Goal: Task Accomplishment & Management: Manage account settings

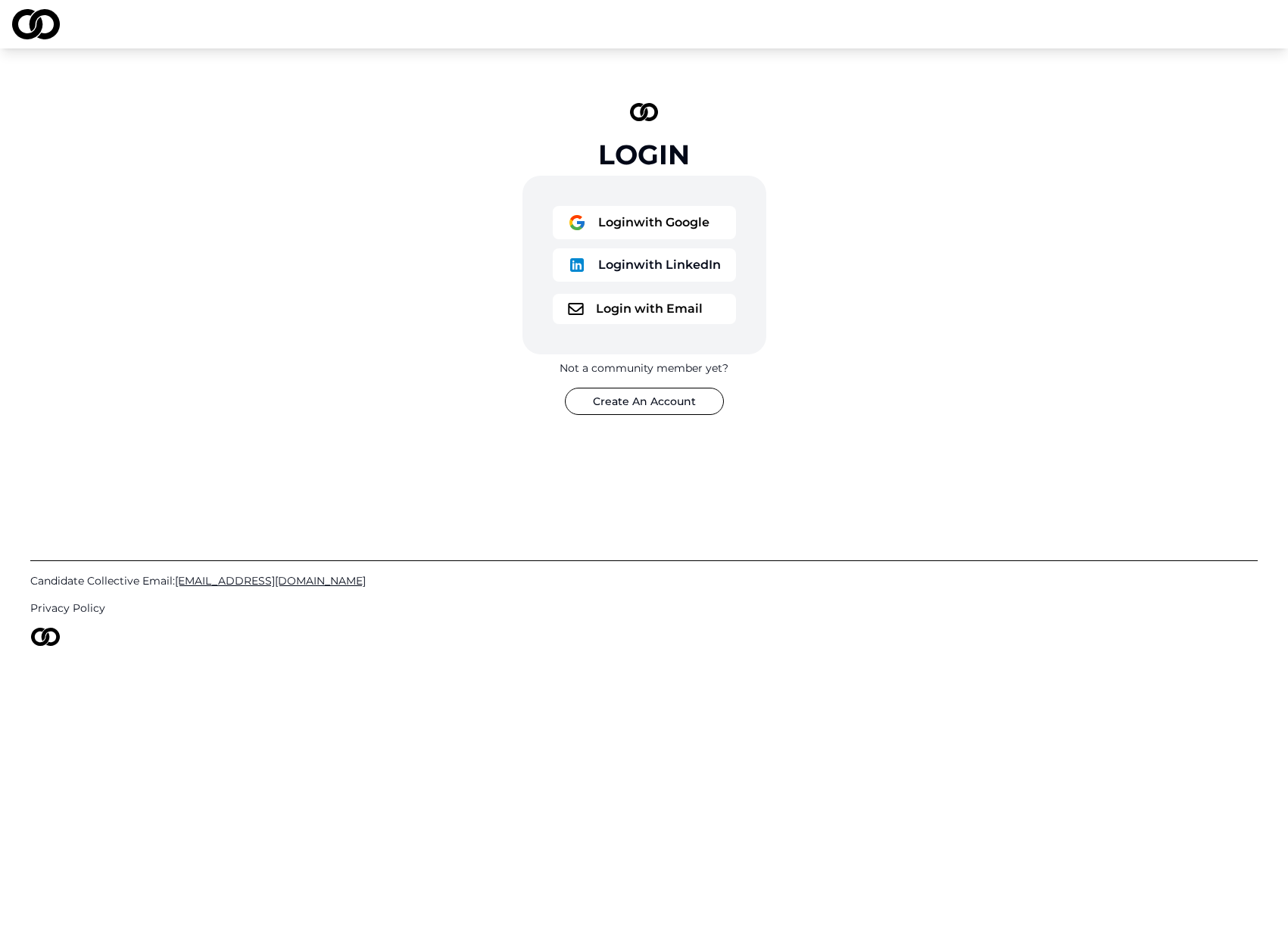
click at [596, 210] on button "Login with Google" at bounding box center [644, 222] width 184 height 33
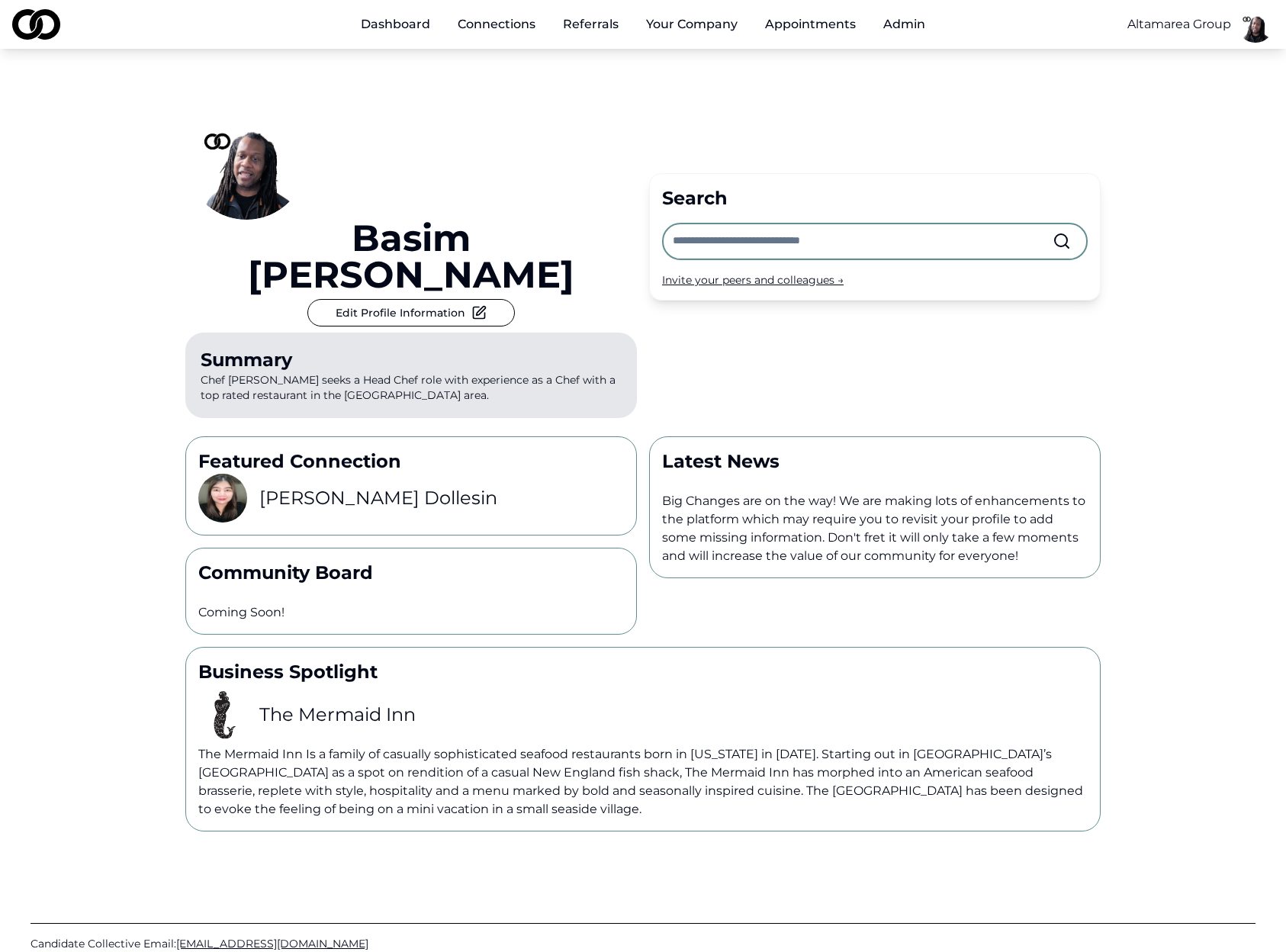
click at [1177, 86] on div "Basim Newby Edit Profile Information Summary Chef Basim Newby seeks a Head Chef…" at bounding box center [643, 440] width 1286 height 783
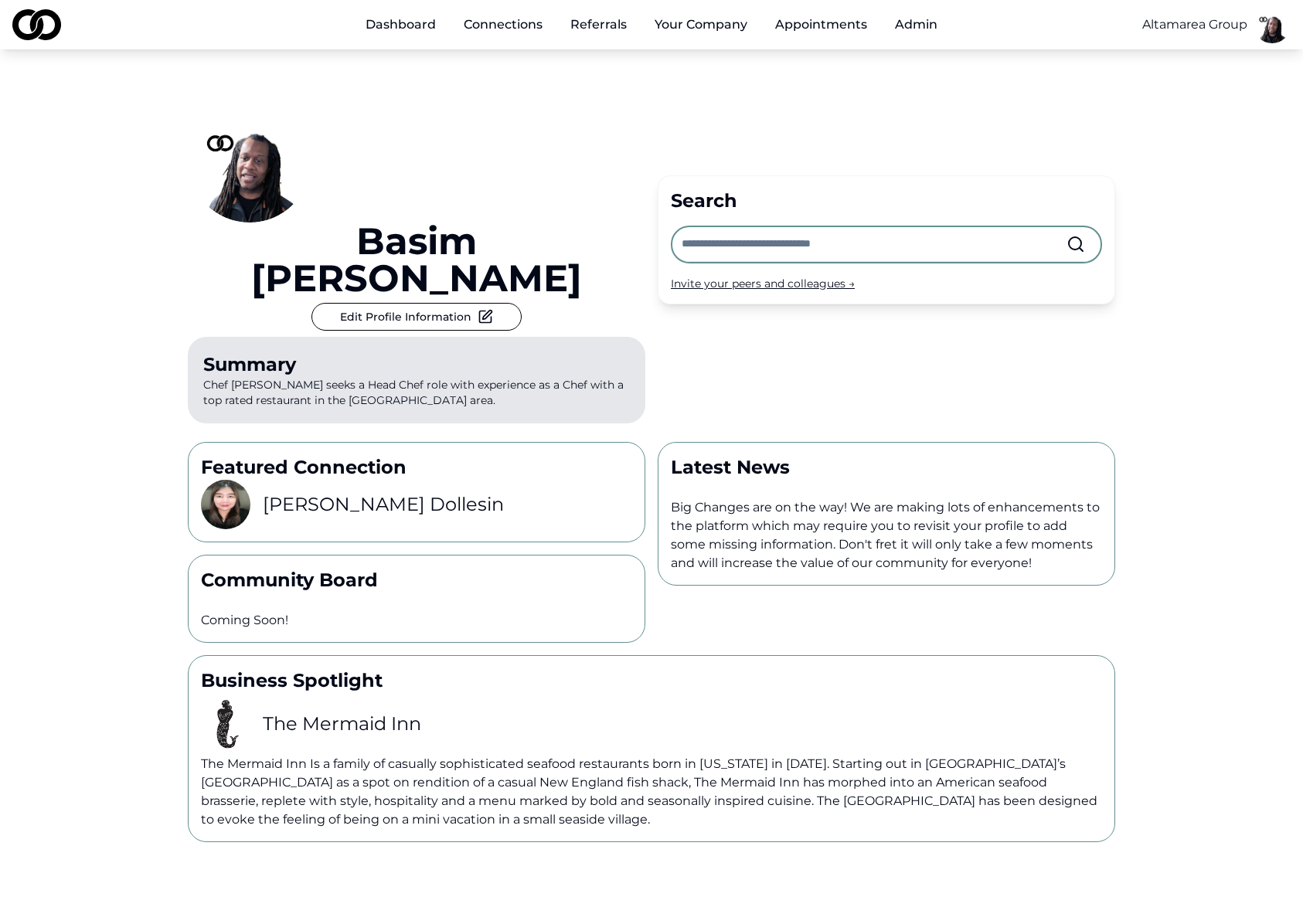
click at [1272, 28] on html "Dashboard Connections Referrals Your Company Appointments Admin Altamarea Group…" at bounding box center [651, 462] width 1303 height 924
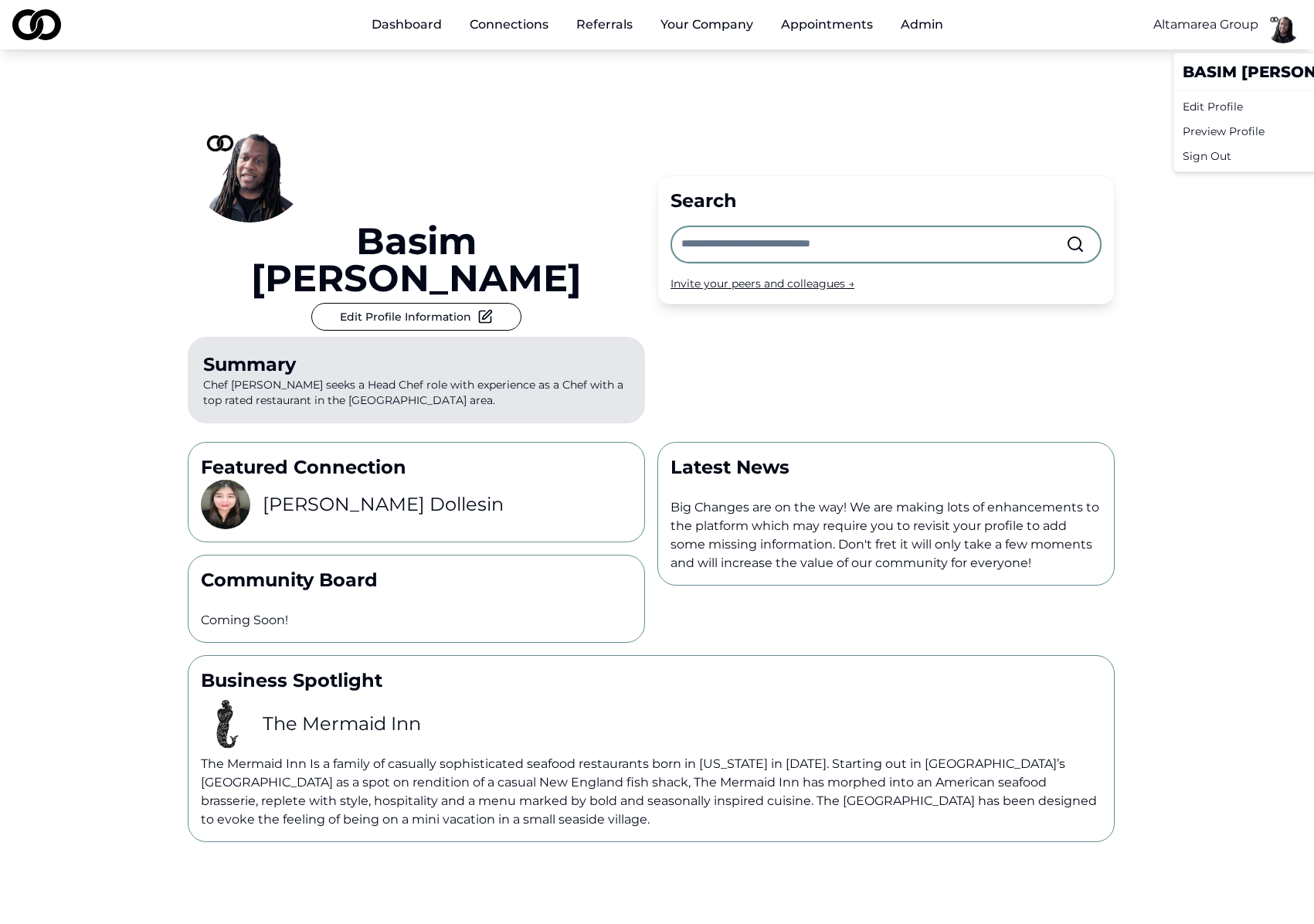
click at [1232, 156] on div "Sign Out" at bounding box center [1281, 156] width 210 height 24
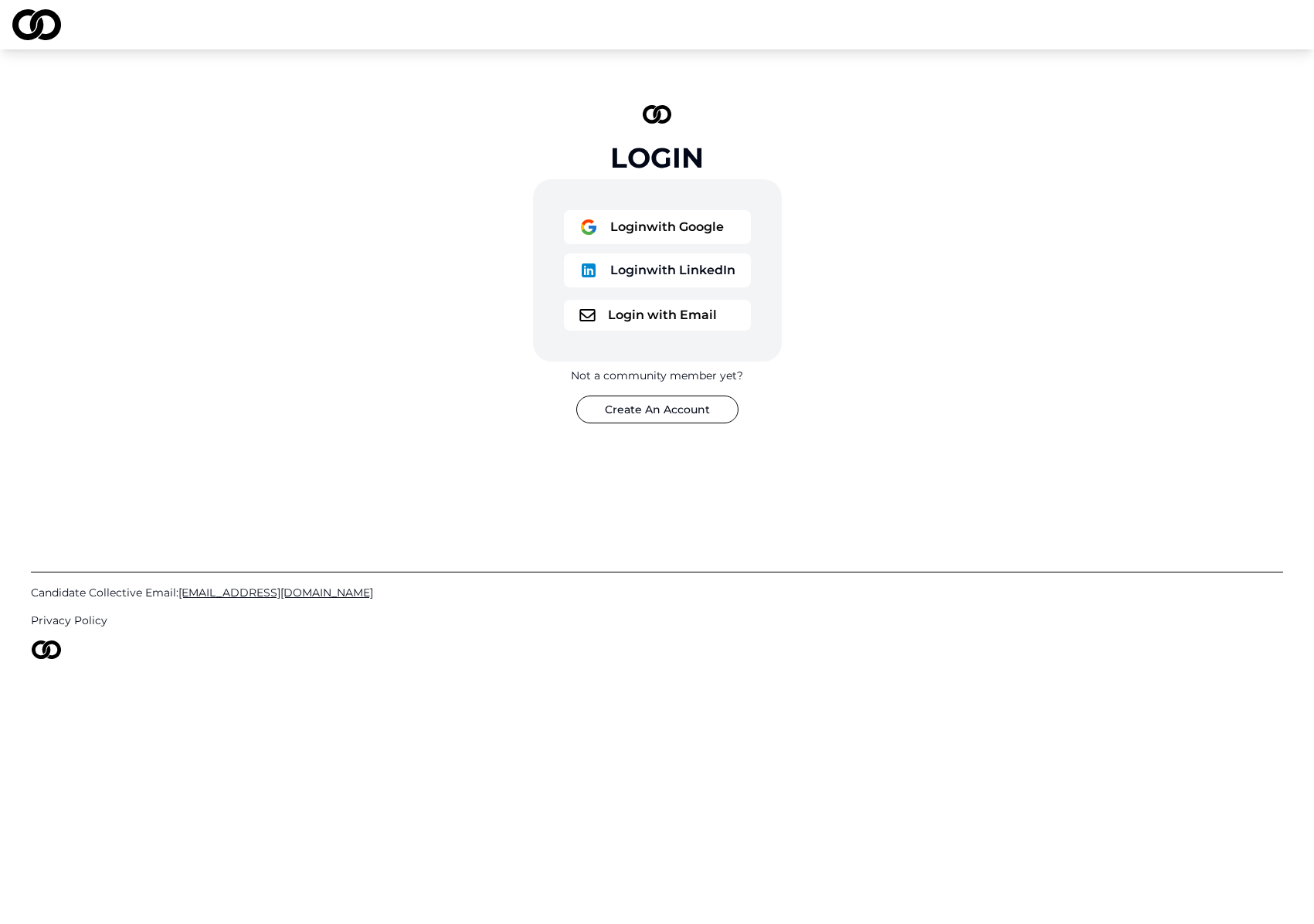
click at [837, 479] on div "Candidate Collective Email: Info@CandidateCollective.com Privacy Policy" at bounding box center [657, 607] width 1253 height 254
click at [658, 226] on button "Login with Google" at bounding box center [657, 227] width 187 height 34
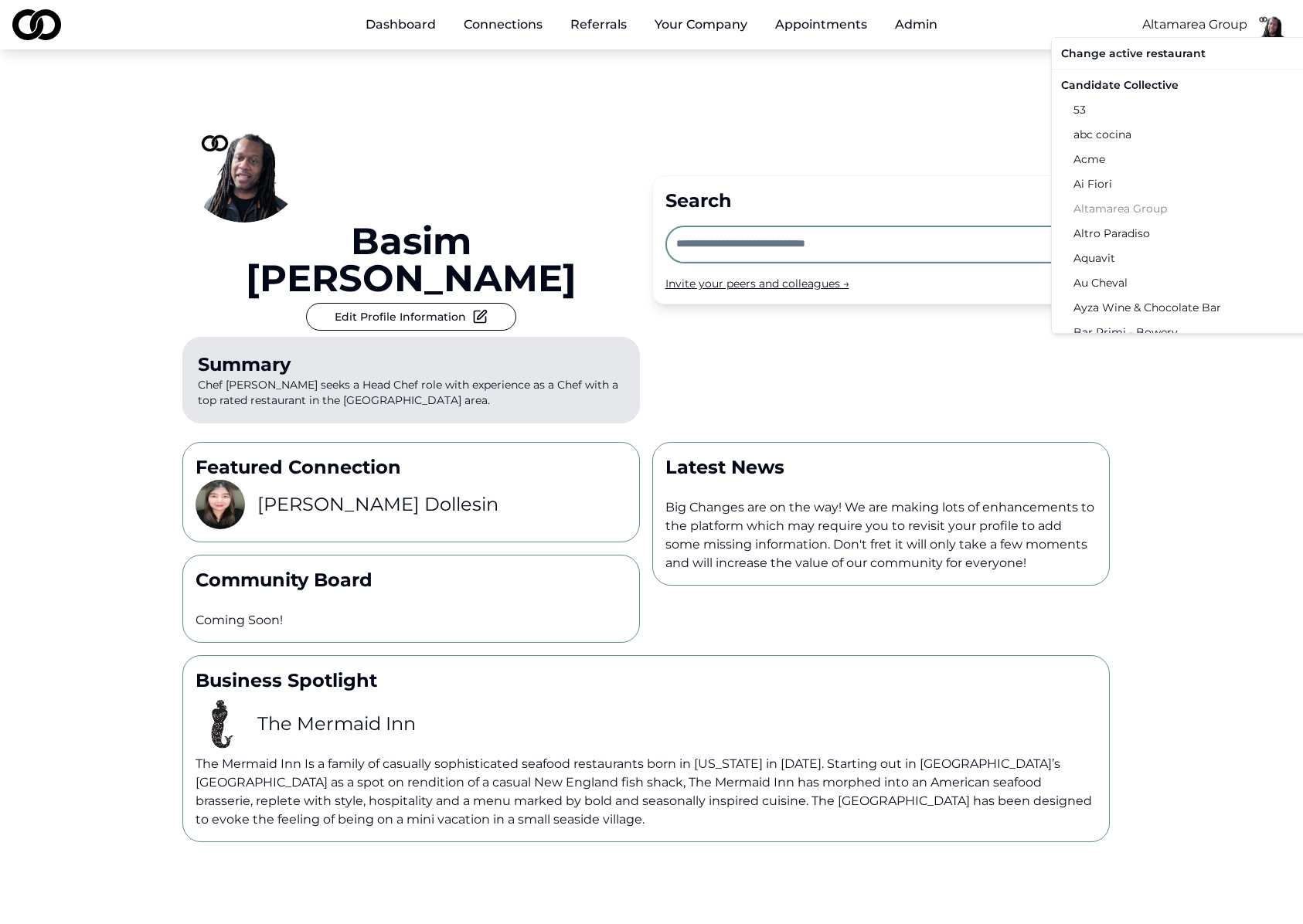
click at [1211, 22] on html "Dashboard Connections Referrals Your Company Appointments Admin Altamarea Group…" at bounding box center [651, 462] width 1303 height 924
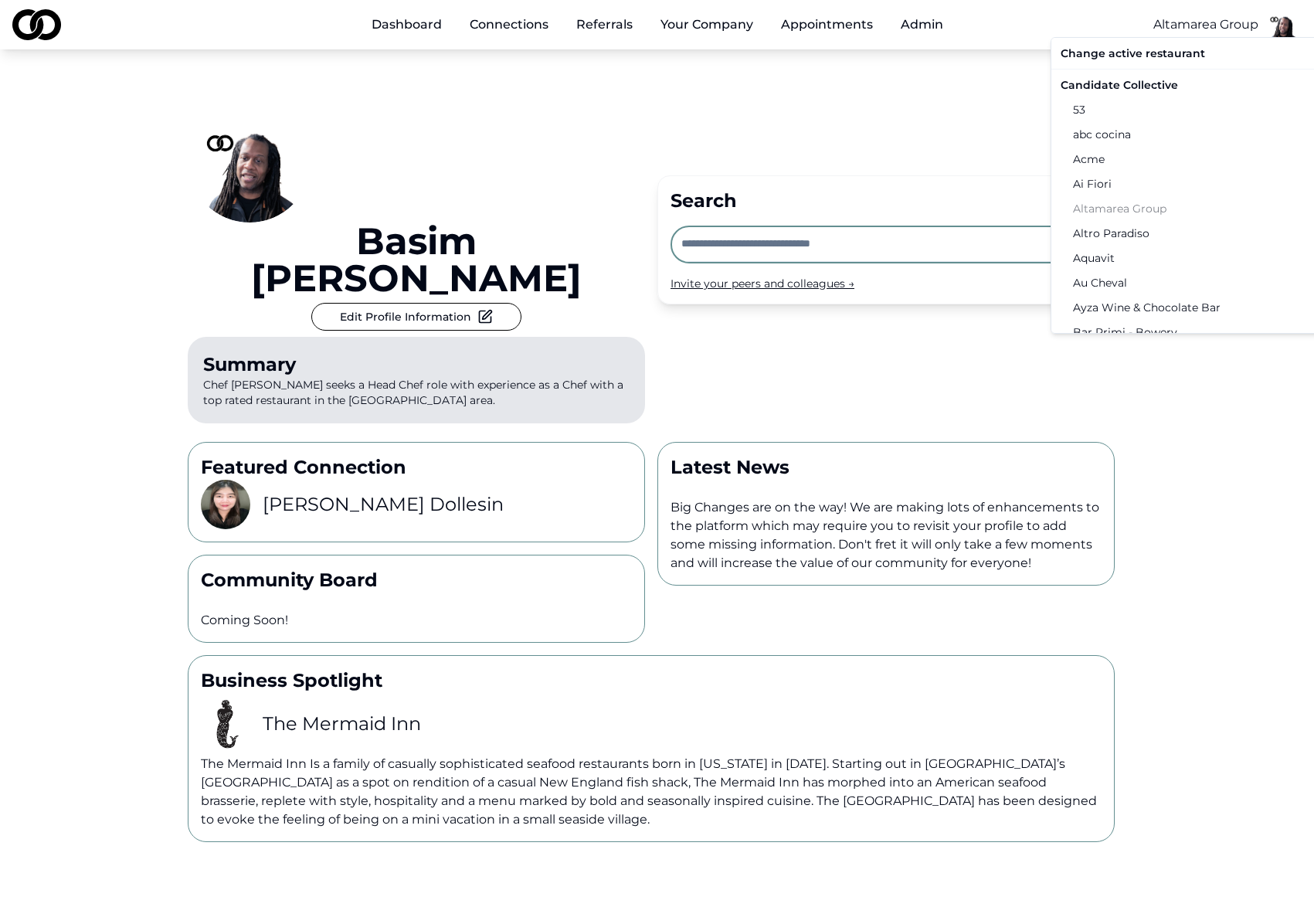
click at [1145, 208] on div "Change active restaurant Candidate Collective 53 abc cocina Acme [PERSON_NAME] …" at bounding box center [1215, 185] width 328 height 297
click at [962, 117] on html "Dashboard Connections Referrals Your Company Appointments Admin Altamarea Group…" at bounding box center [657, 462] width 1314 height 924
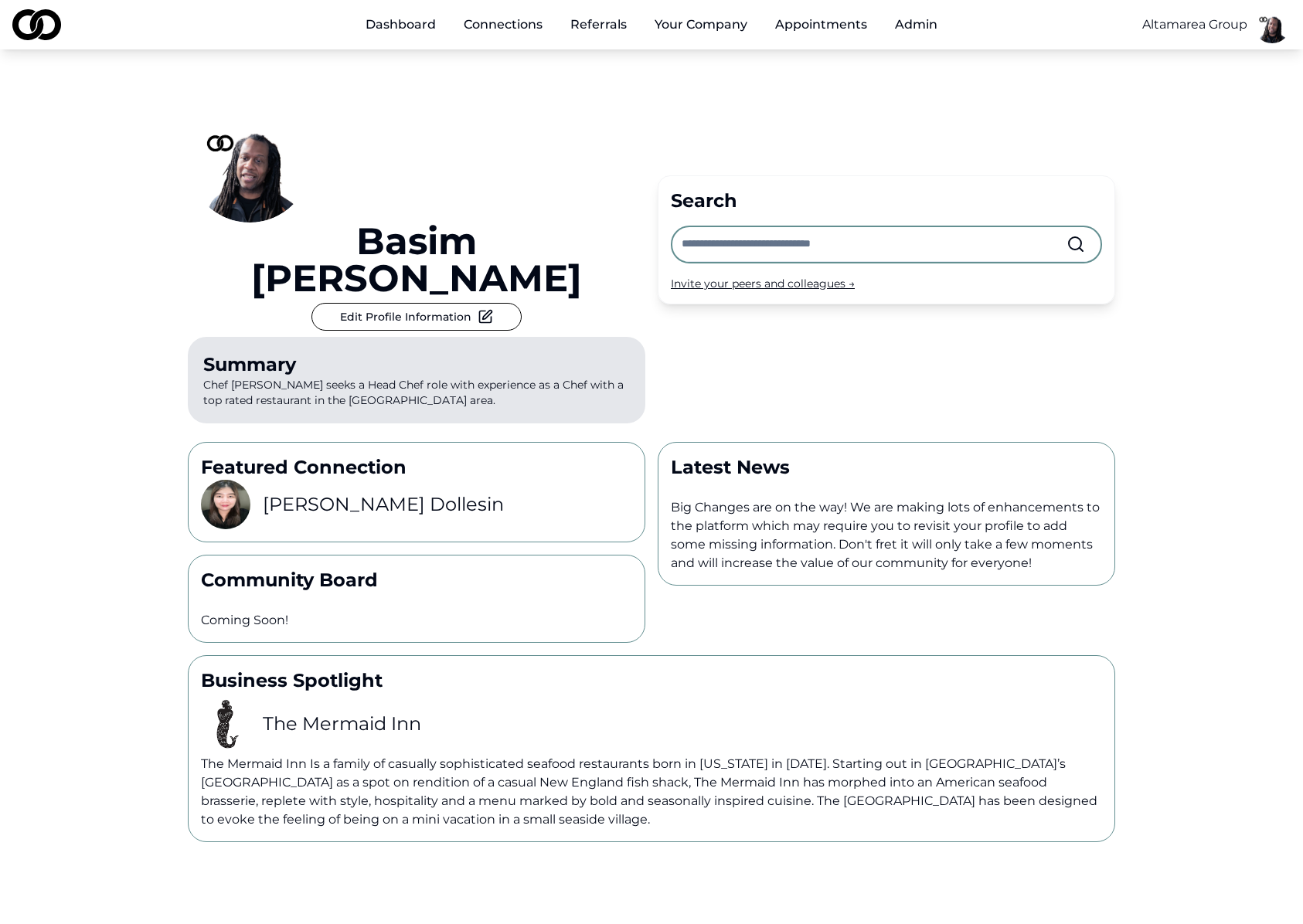
click at [683, 24] on button "Your Company" at bounding box center [701, 24] width 118 height 31
click at [709, 80] on link "Profile" at bounding box center [734, 85] width 184 height 24
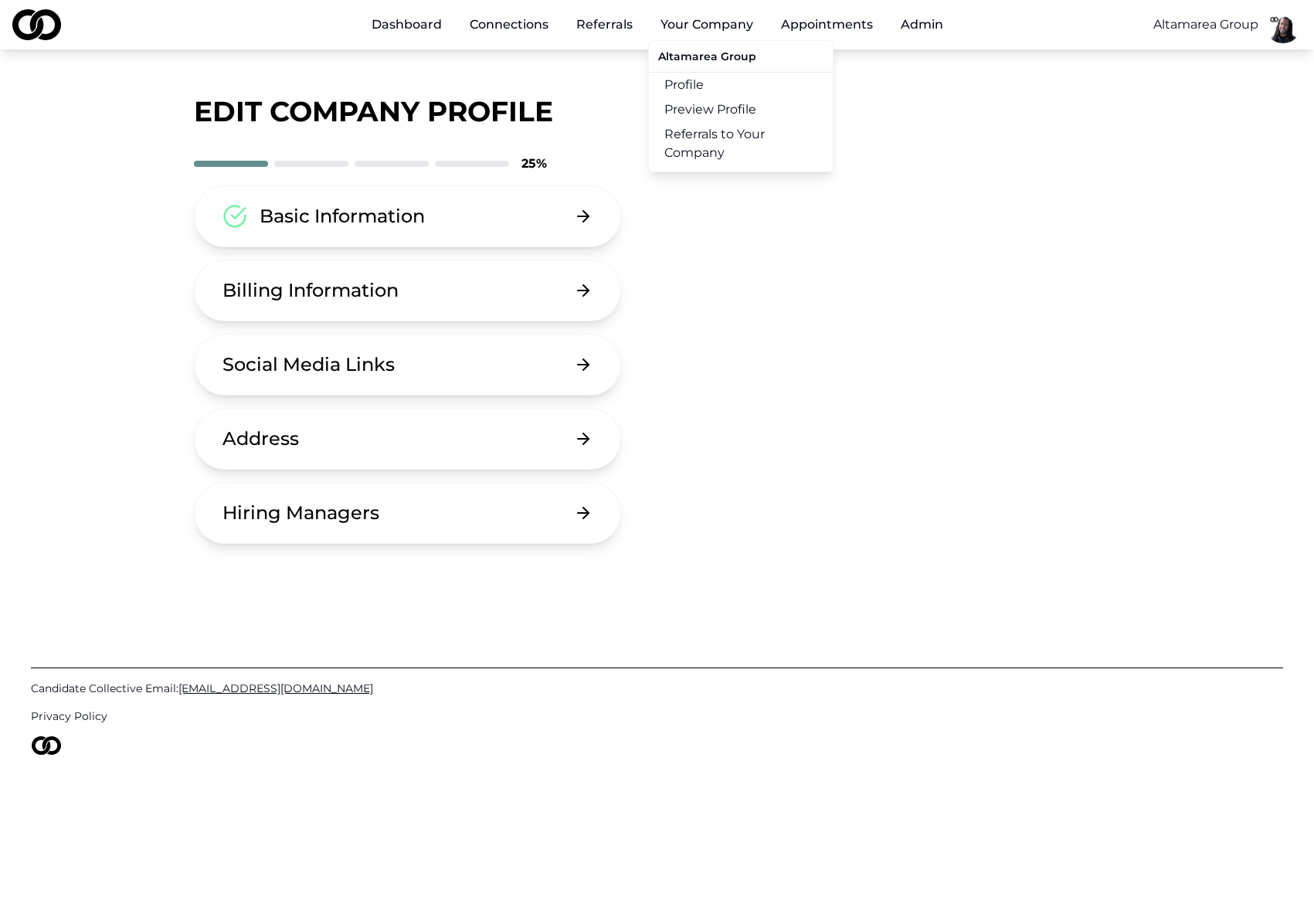
click at [696, 109] on link "Preview Profile" at bounding box center [740, 109] width 184 height 24
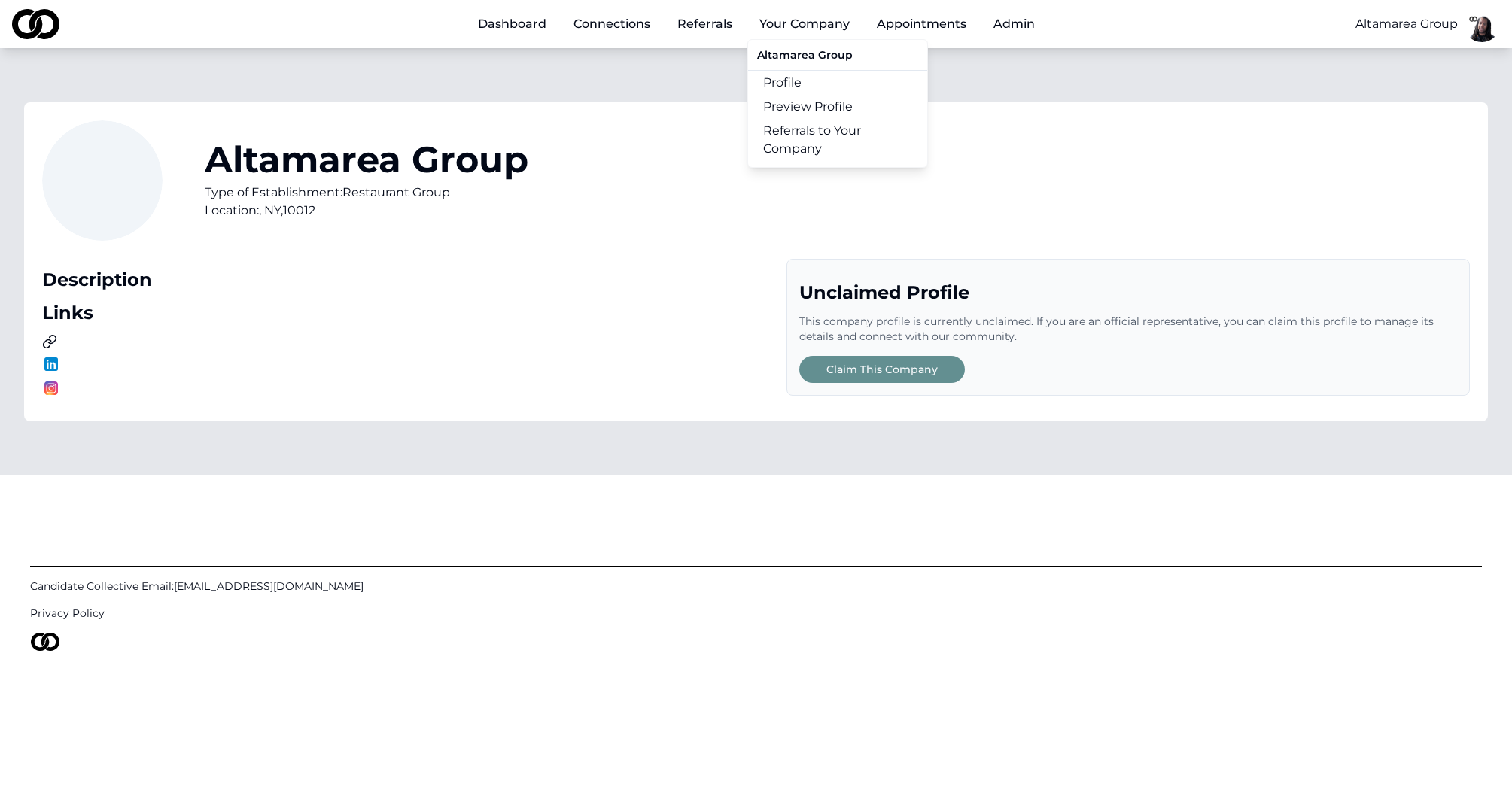
click at [797, 144] on link "Referrals to Your Company" at bounding box center [837, 140] width 179 height 42
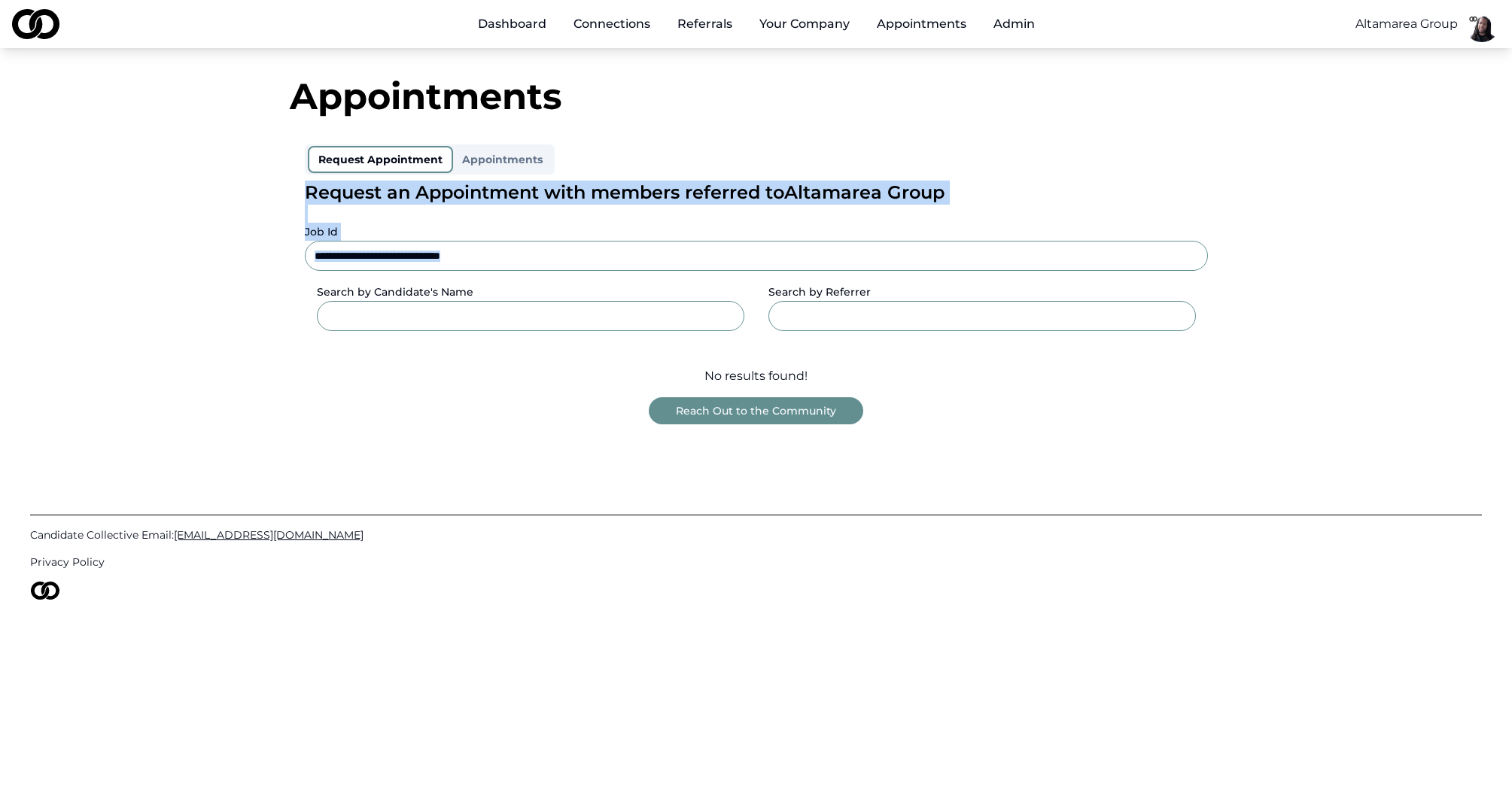
drag, startPoint x: 301, startPoint y: 188, endPoint x: 267, endPoint y: 307, distance: 123.8
click at [333, 283] on div "Appointments Request Appointment Appointments Request an Appointment with membe…" at bounding box center [756, 250] width 963 height 346
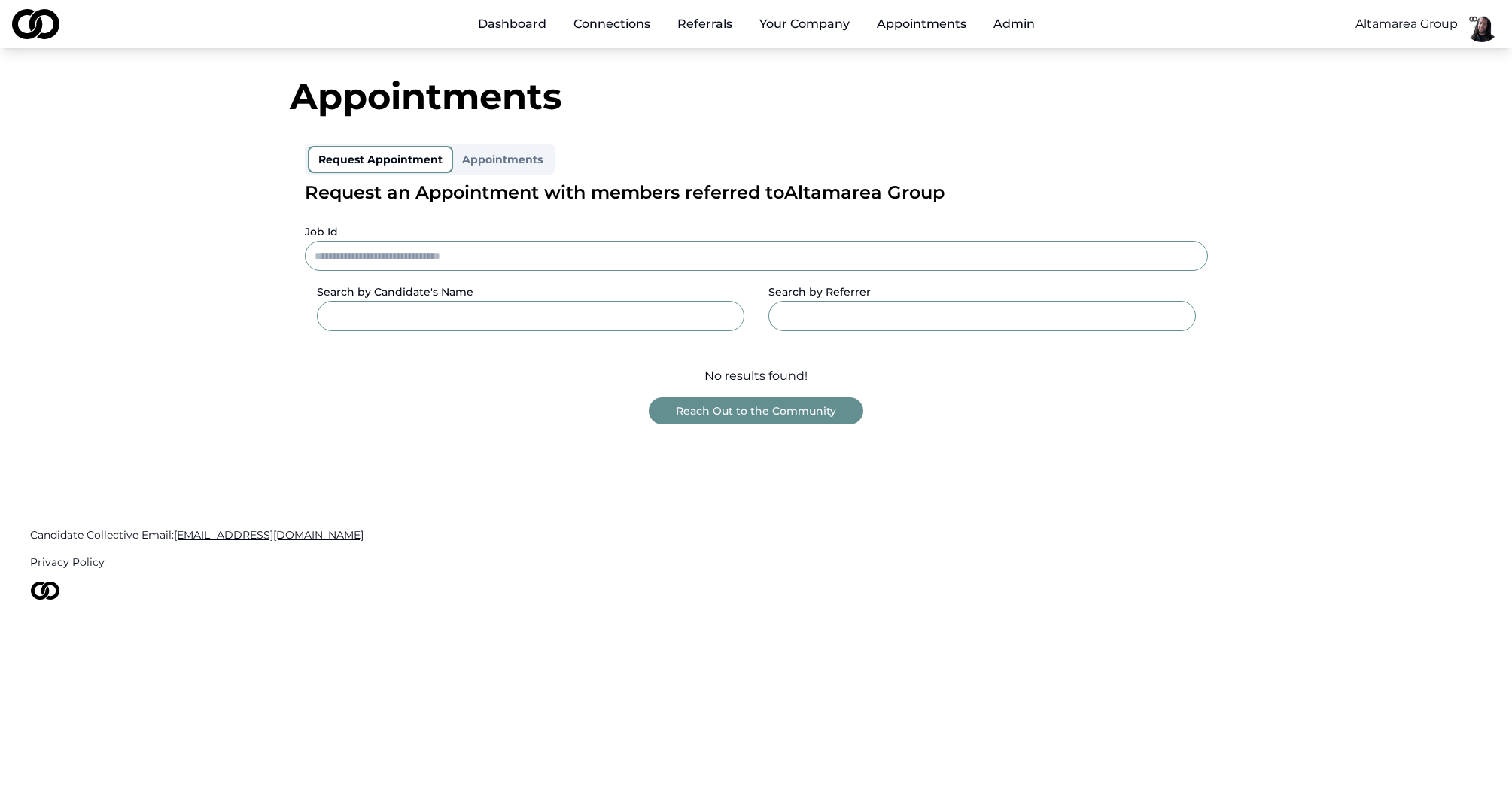
click at [261, 310] on div "Appointments Request Appointment Appointments Request an Appointment with membe…" at bounding box center [755, 250] width 1482 height 346
click at [798, 85] on link "Profile" at bounding box center [837, 83] width 179 height 24
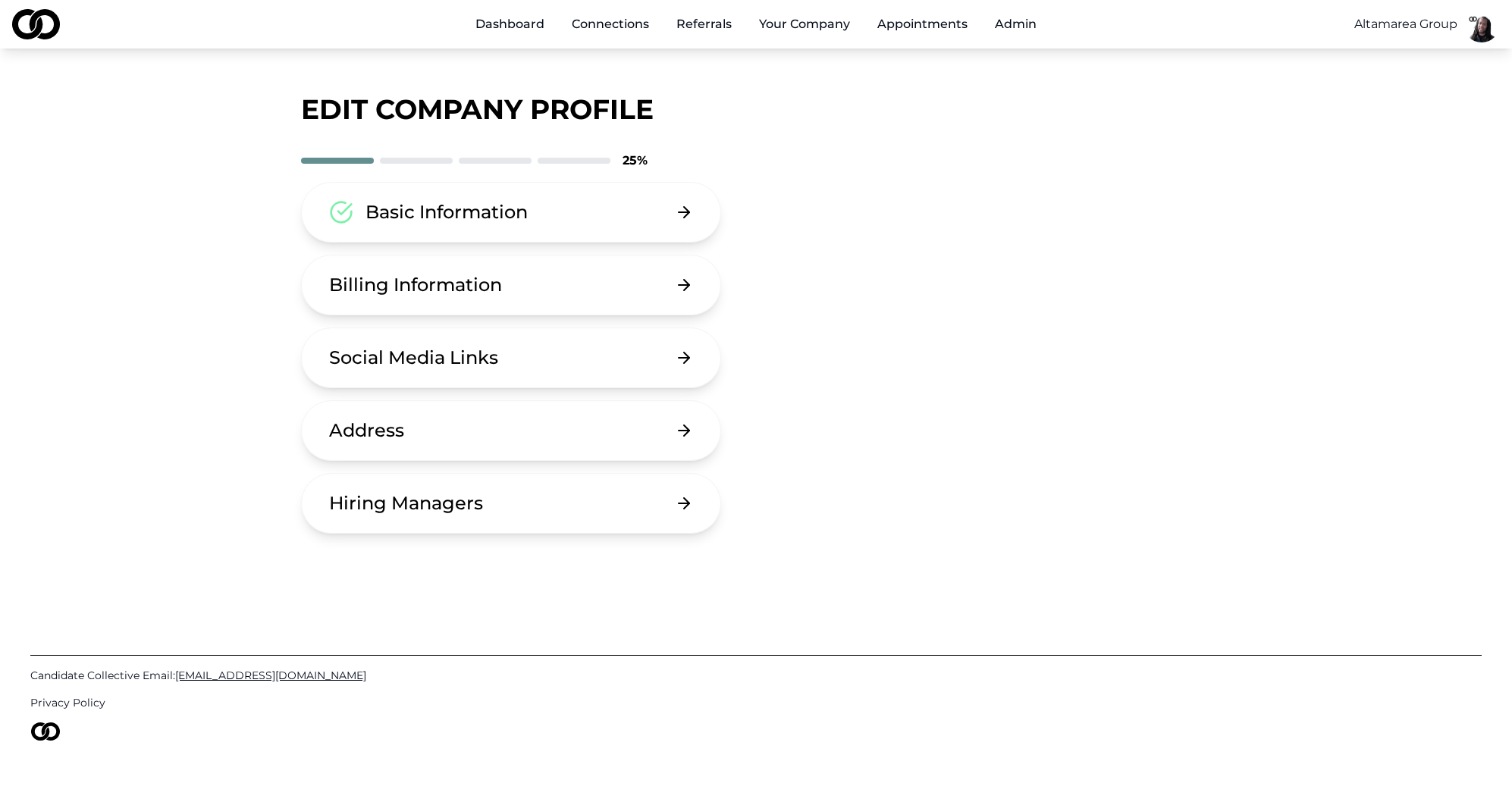
click at [543, 224] on button "Basic Information" at bounding box center [511, 213] width 420 height 61
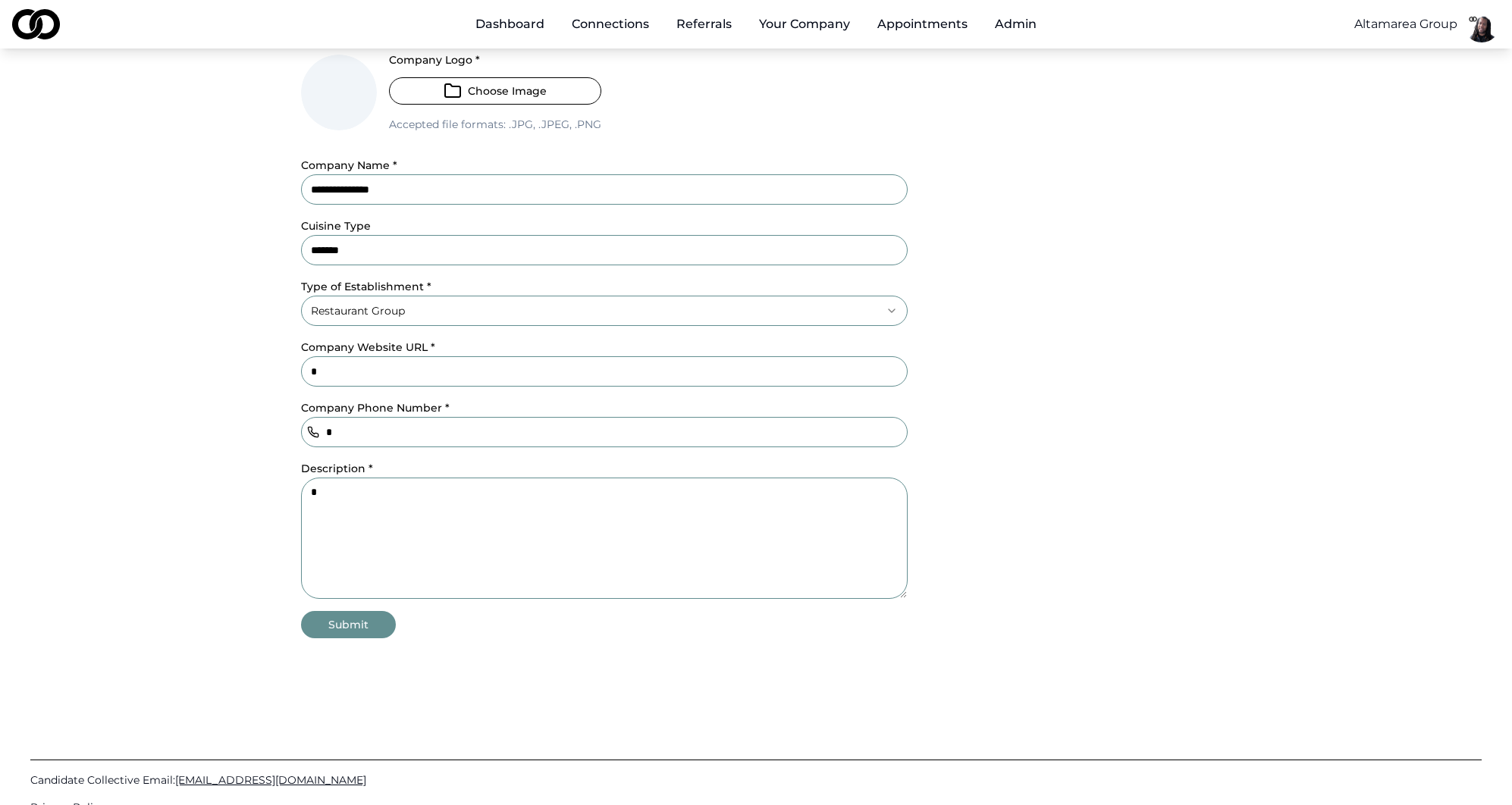
scroll to position [128, 0]
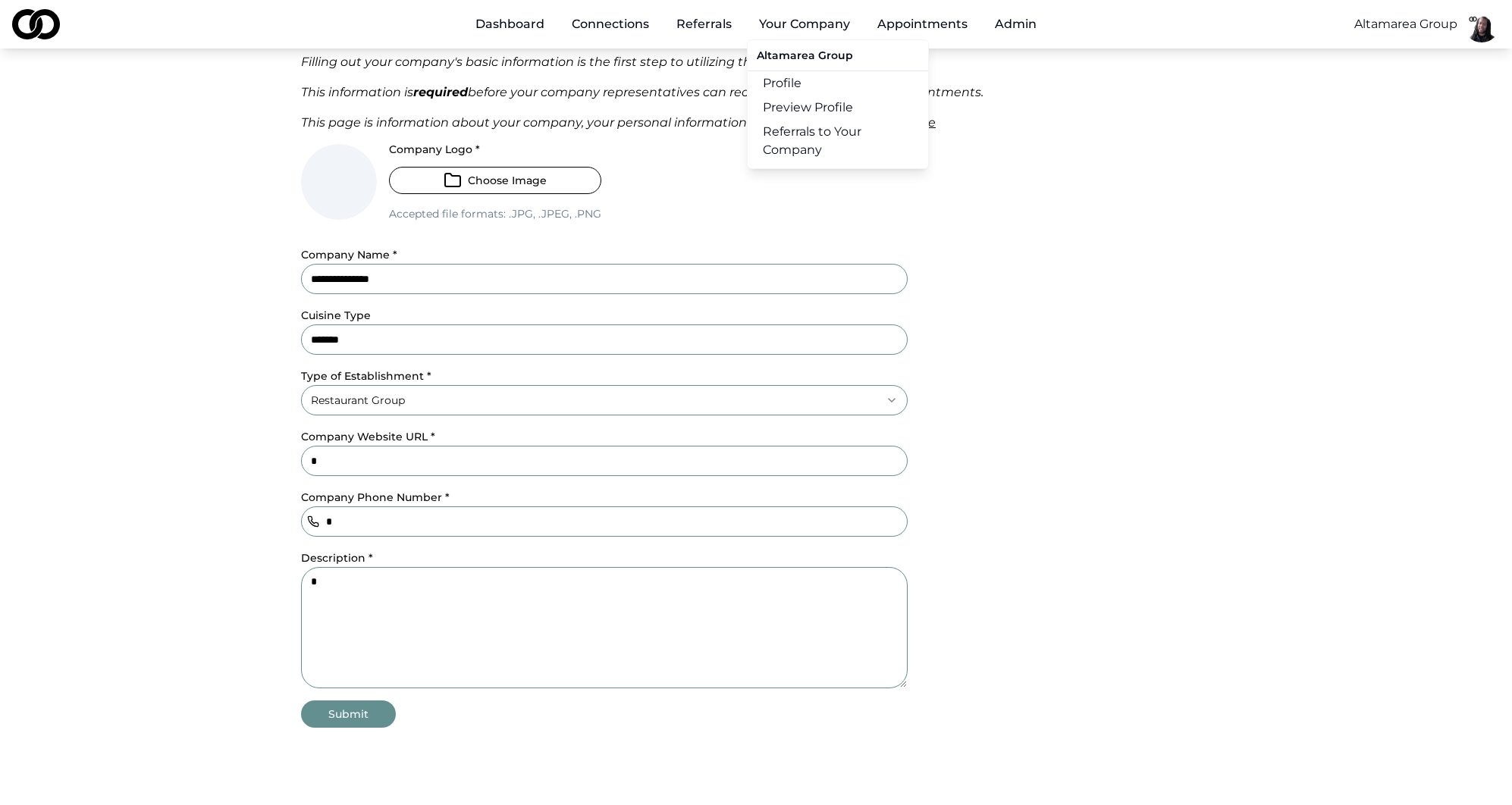
click at [784, 82] on link "Profile" at bounding box center [837, 83] width 180 height 24
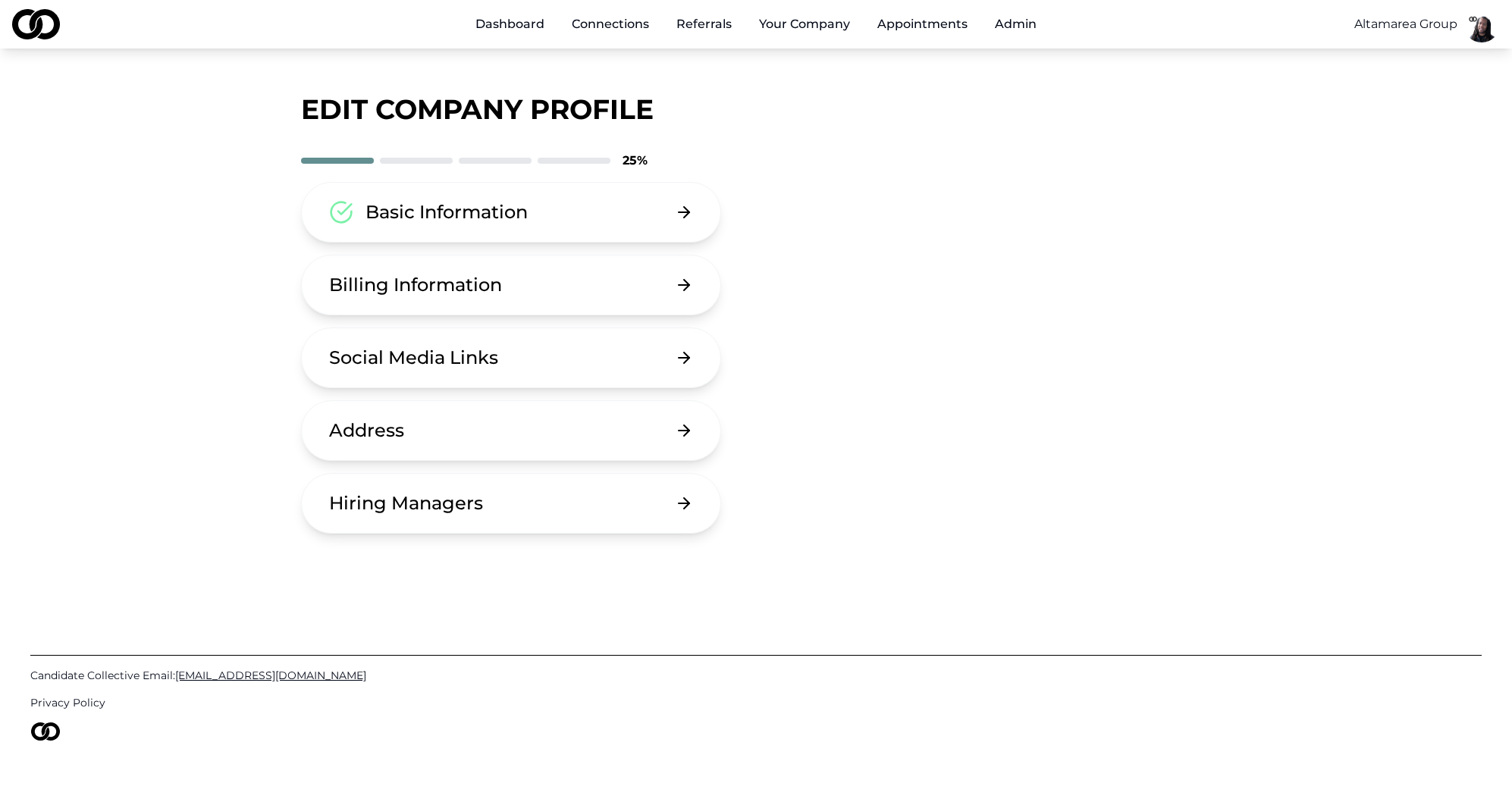
click at [494, 430] on button "Address" at bounding box center [511, 431] width 420 height 61
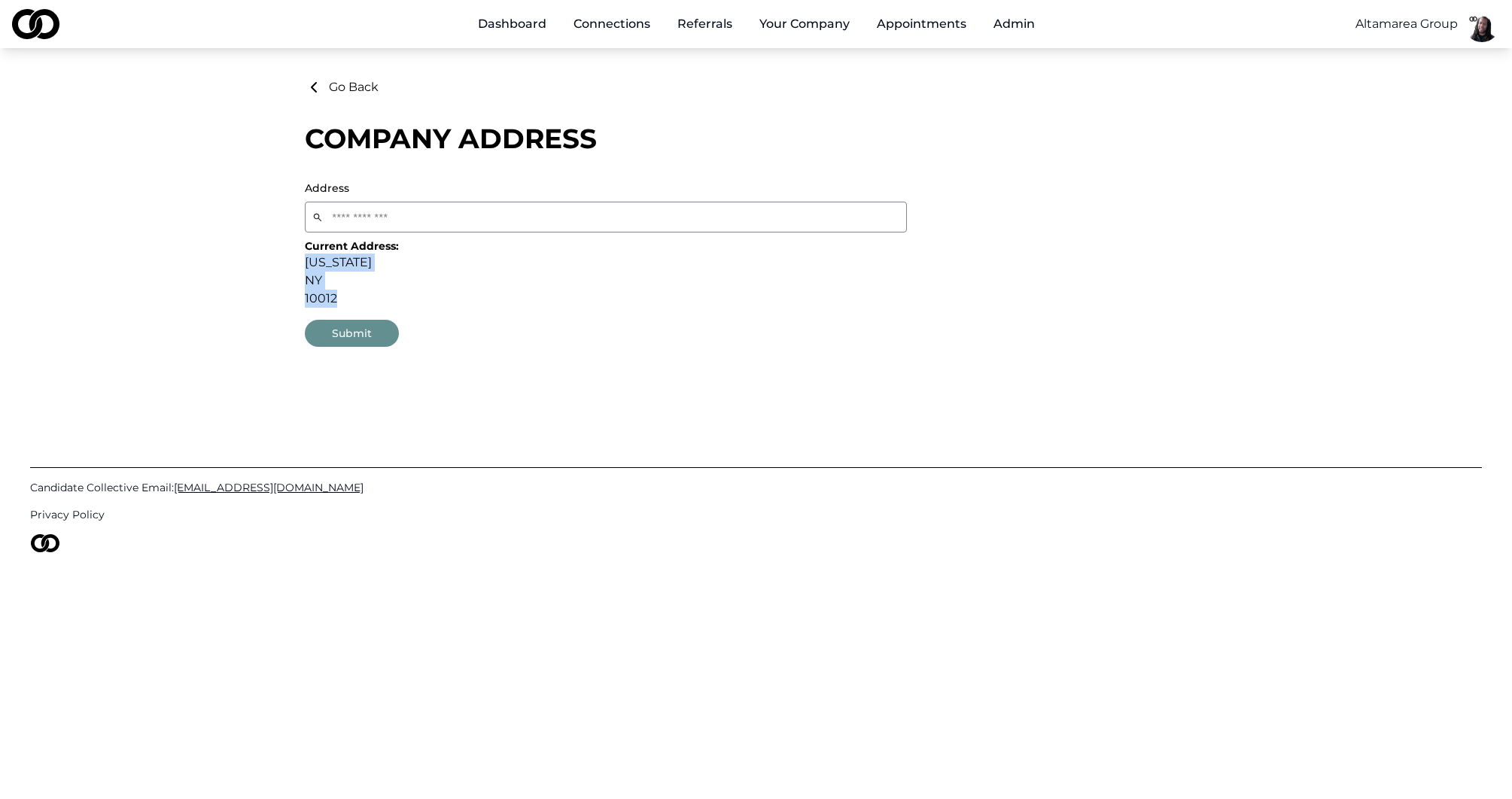
drag, startPoint x: 305, startPoint y: 260, endPoint x: 354, endPoint y: 301, distance: 63.9
click at [354, 301] on div "Current Address: [US_STATE][GEOGRAPHIC_DATA]" at bounding box center [606, 272] width 602 height 69
click at [495, 304] on div "10012" at bounding box center [606, 299] width 602 height 18
click at [346, 89] on button "Go Back" at bounding box center [341, 87] width 73 height 18
